Goal: Task Accomplishment & Management: Complete application form

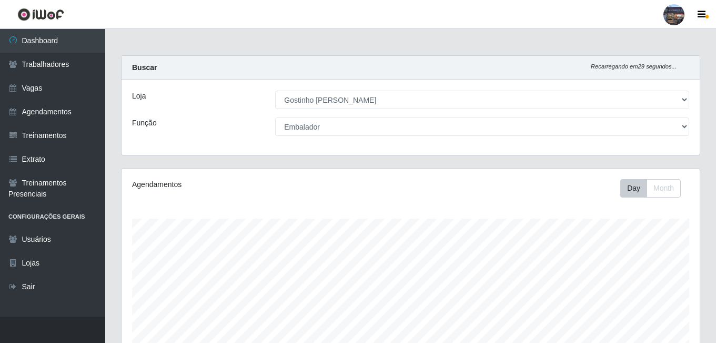
select select "303"
select select "1"
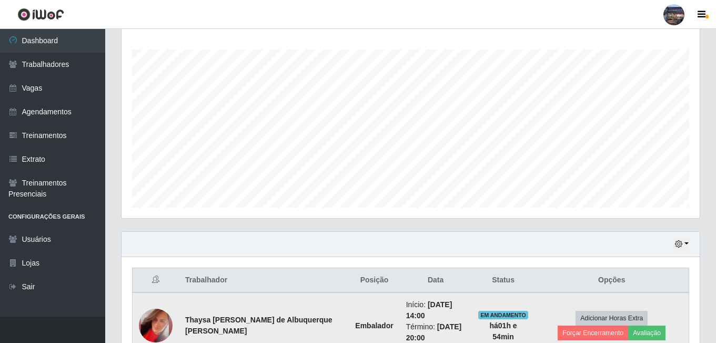
scroll to position [218, 578]
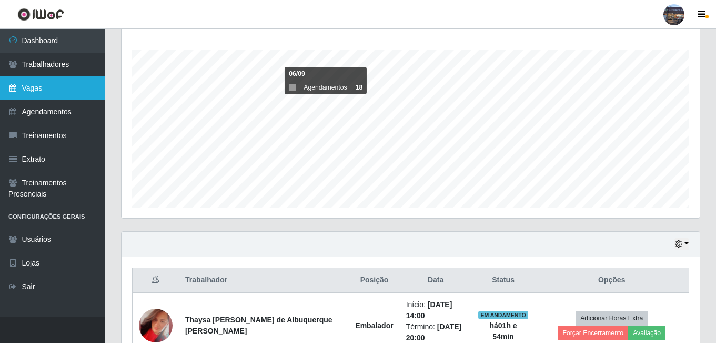
click at [51, 92] on link "Vagas" at bounding box center [52, 88] width 105 height 24
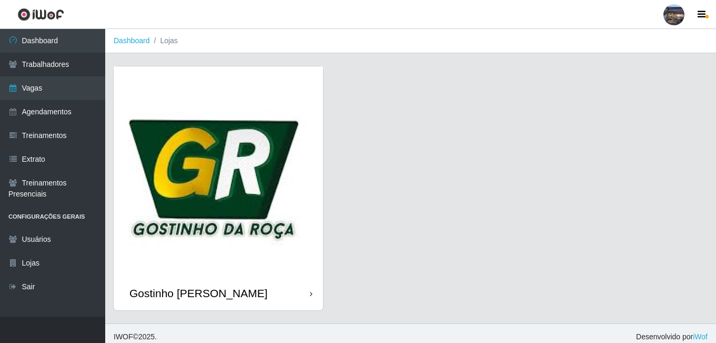
click at [205, 188] on img at bounding box center [218, 170] width 209 height 209
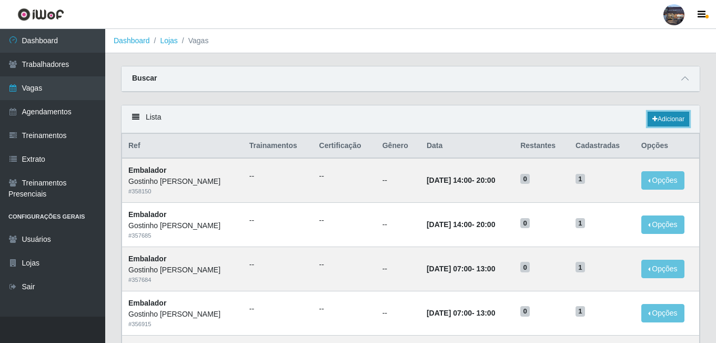
click at [681, 117] on link "Adicionar" at bounding box center [669, 119] width 42 height 15
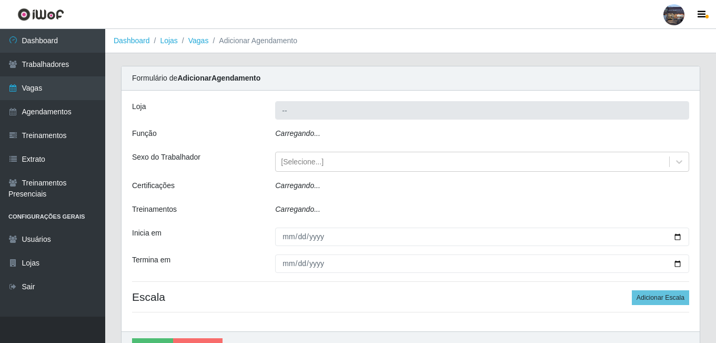
type input "Gostinho [PERSON_NAME]"
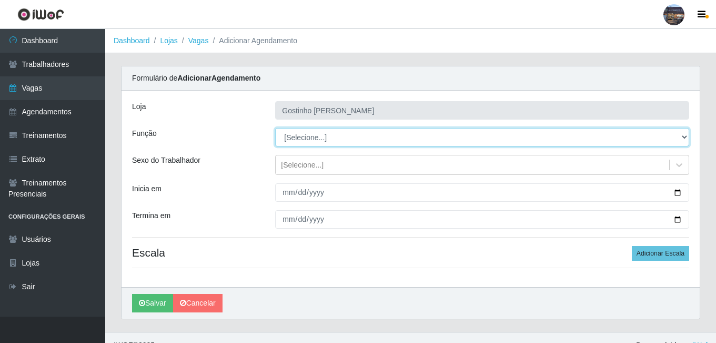
click at [324, 141] on select "[Selecione...] ASG ASG + ASG ++ Embalador Embalador + Embalador ++ Operador de …" at bounding box center [482, 137] width 414 height 18
select select "1"
click at [275, 128] on select "[Selecione...] ASG ASG + ASG ++ Embalador Embalador + Embalador ++ Operador de …" at bounding box center [482, 137] width 414 height 18
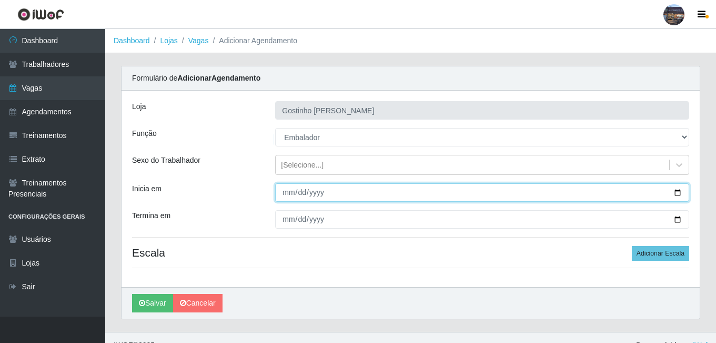
drag, startPoint x: 680, startPoint y: 194, endPoint x: 651, endPoint y: 189, distance: 29.8
click at [680, 194] on input "Inicia em" at bounding box center [482, 192] width 414 height 18
type input "[DATE]"
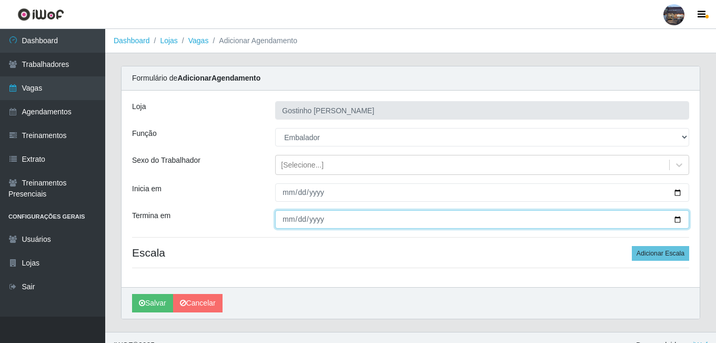
click at [666, 221] on input "Termina em" at bounding box center [482, 219] width 414 height 18
click at [675, 219] on input "Termina em" at bounding box center [482, 219] width 414 height 18
type input "[DATE]"
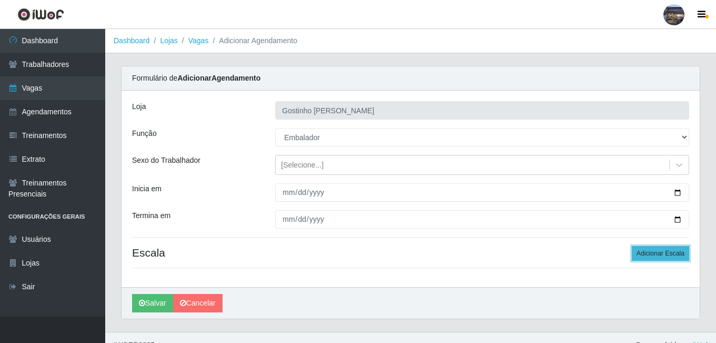
click at [673, 255] on button "Adicionar Escala" at bounding box center [660, 253] width 57 height 15
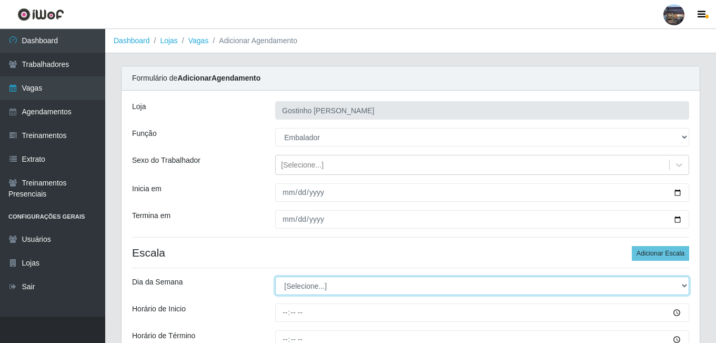
click at [312, 279] on select "[Selecione...] Segunda Terça Quarta Quinta Sexta Sábado Domingo" at bounding box center [482, 285] width 414 height 18
select select "4"
click at [275, 276] on select "[Selecione...] Segunda Terça Quarta Quinta Sexta Sábado Domingo" at bounding box center [482, 285] width 414 height 18
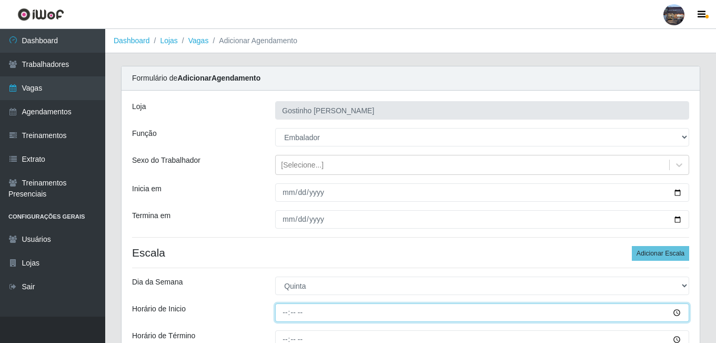
click at [286, 308] on input "Horário de Inicio" at bounding box center [482, 312] width 414 height 18
type input "07:00"
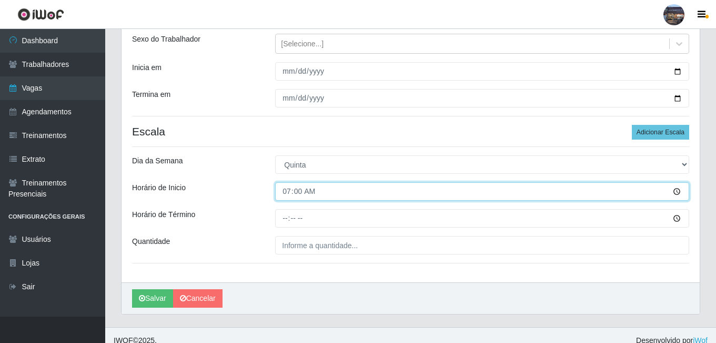
scroll to position [132, 0]
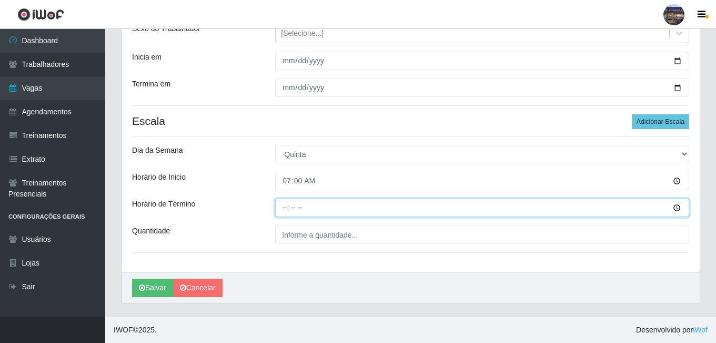
click at [290, 208] on input "Horário de Término" at bounding box center [482, 207] width 414 height 18
type input "13:00"
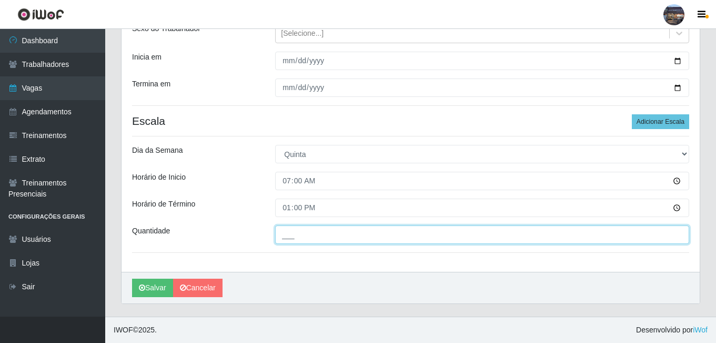
click at [297, 232] on input "___" at bounding box center [482, 234] width 414 height 18
type input "1__"
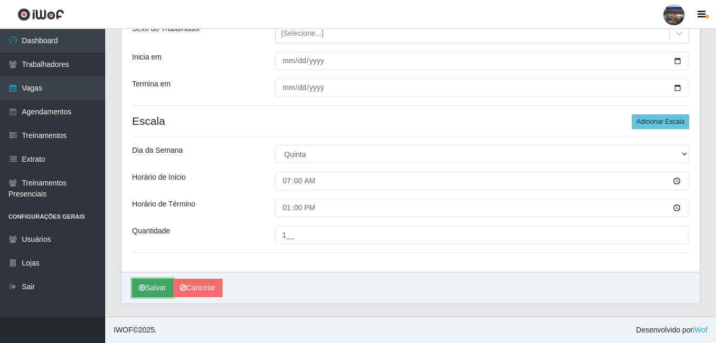
click at [147, 287] on button "Salvar" at bounding box center [152, 287] width 41 height 18
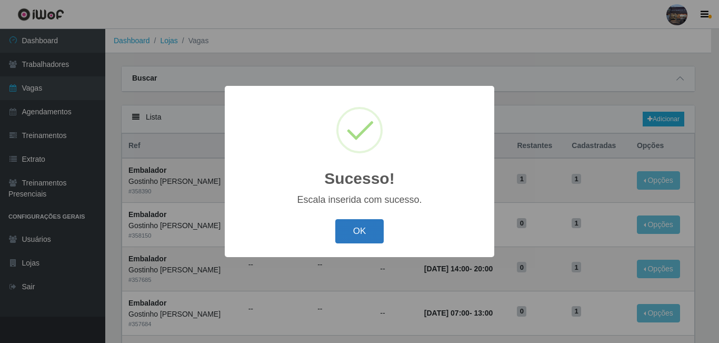
click at [381, 236] on button "OK" at bounding box center [359, 231] width 49 height 25
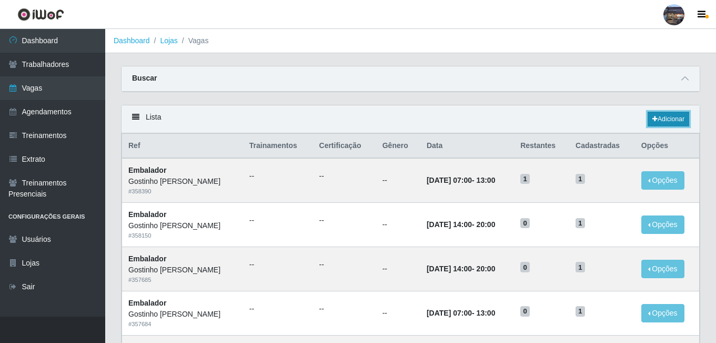
click at [667, 122] on link "Adicionar" at bounding box center [669, 119] width 42 height 15
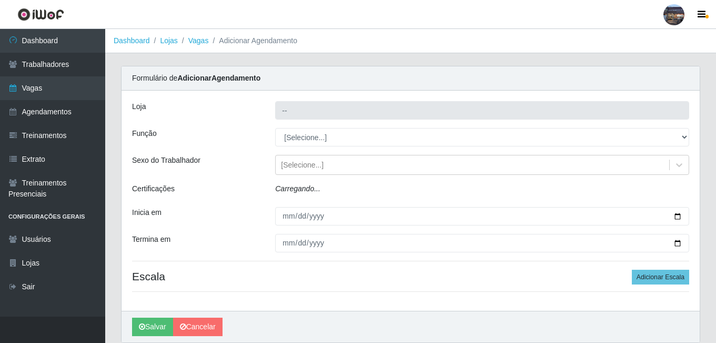
type input "Gostinho [PERSON_NAME]"
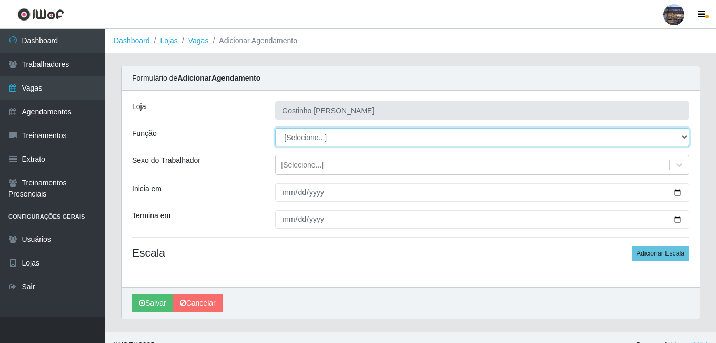
click at [308, 136] on select "[Selecione...] ASG ASG + ASG ++ Embalador Embalador + Embalador ++ Operador de …" at bounding box center [482, 137] width 414 height 18
select select "1"
click at [275, 128] on select "[Selecione...] ASG ASG + ASG ++ Embalador Embalador + Embalador ++ Operador de …" at bounding box center [482, 137] width 414 height 18
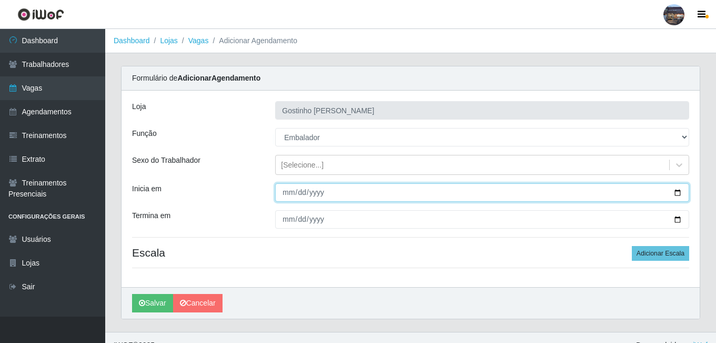
click at [285, 187] on input "Inicia em" at bounding box center [482, 192] width 414 height 18
click at [677, 194] on input "Inicia em" at bounding box center [482, 192] width 414 height 18
type input "[DATE]"
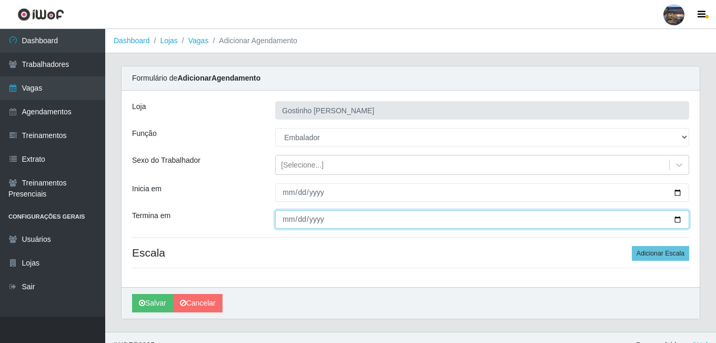
click at [677, 218] on input "Termina em" at bounding box center [482, 219] width 414 height 18
type input "[DATE]"
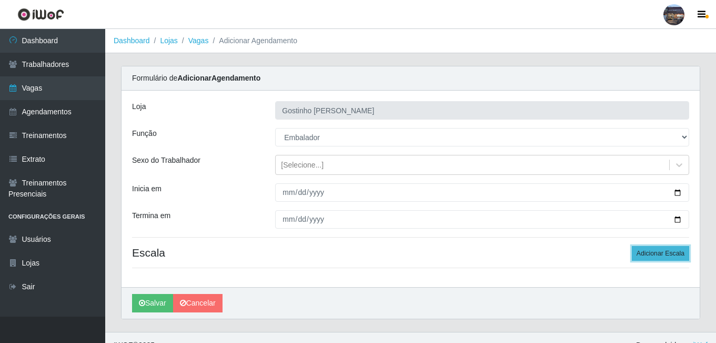
click at [664, 259] on button "Adicionar Escala" at bounding box center [660, 253] width 57 height 15
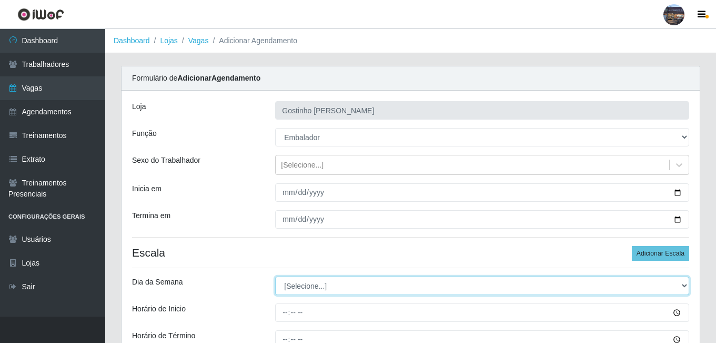
click at [346, 292] on select "[Selecione...] Segunda Terça Quarta Quinta Sexta Sábado Domingo" at bounding box center [482, 285] width 414 height 18
select select "4"
click at [275, 276] on select "[Selecione...] Segunda Terça Quarta Quinta Sexta Sábado Domingo" at bounding box center [482, 285] width 414 height 18
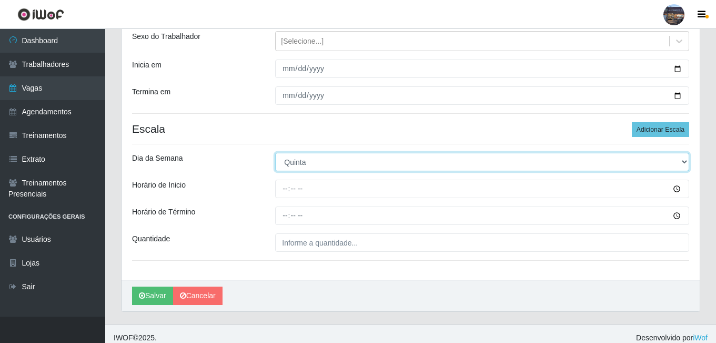
scroll to position [132, 0]
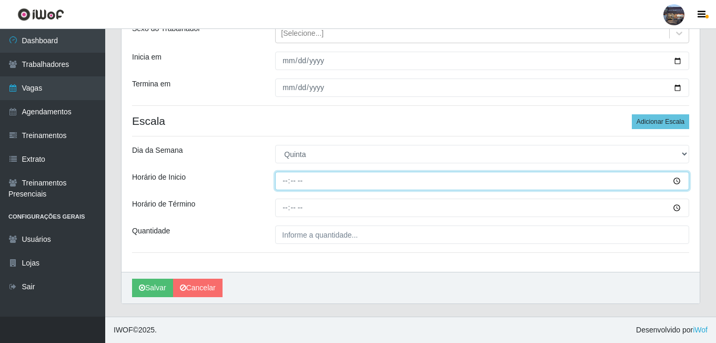
click at [284, 181] on input "Horário de Inicio" at bounding box center [482, 181] width 414 height 18
type input "14:00"
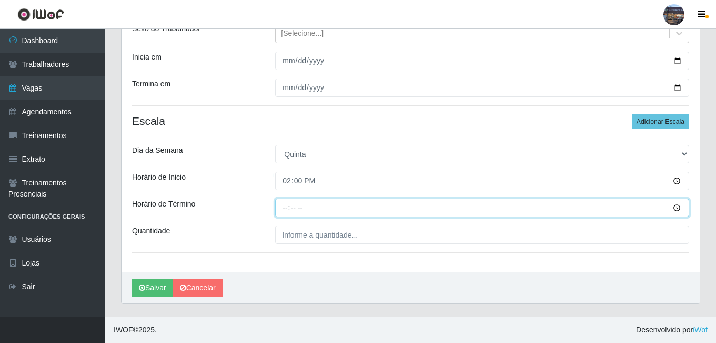
click at [285, 205] on input "Horário de Término" at bounding box center [482, 207] width 414 height 18
type input "20:00"
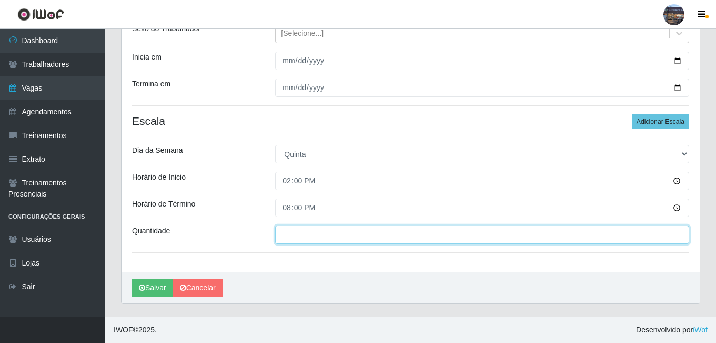
click at [305, 232] on input "___" at bounding box center [482, 234] width 414 height 18
type input "1__"
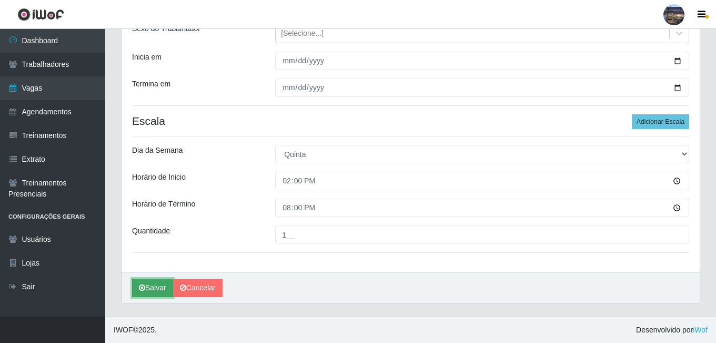
click at [143, 283] on button "Salvar" at bounding box center [152, 287] width 41 height 18
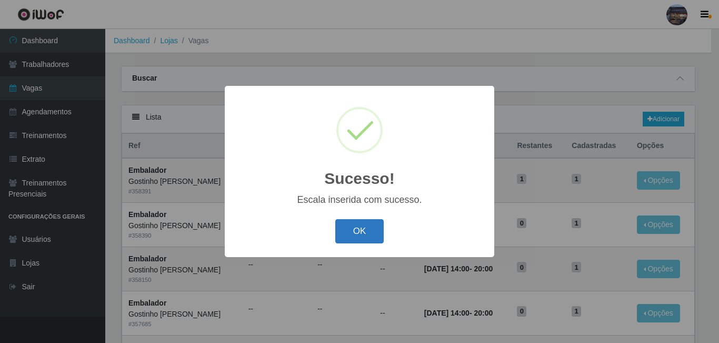
click at [356, 239] on button "OK" at bounding box center [359, 231] width 49 height 25
